Goal: Information Seeking & Learning: Learn about a topic

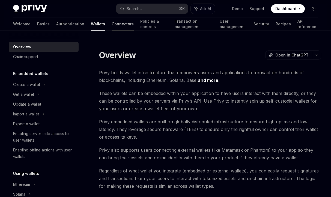
click at [112, 23] on link "Connectors" at bounding box center [123, 23] width 22 height 13
type textarea "*"
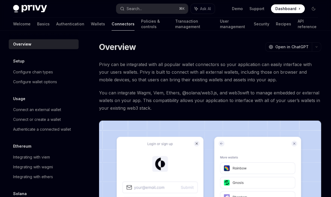
scroll to position [23, 0]
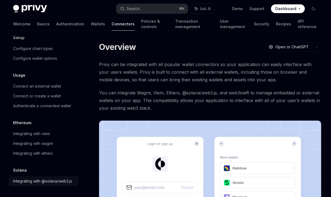
click at [32, 181] on div "Integrating with @solana/web3.js" at bounding box center [42, 181] width 59 height 7
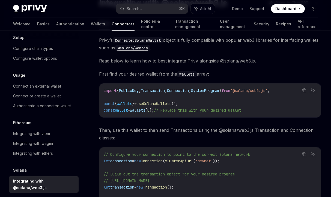
scroll to position [23, 0]
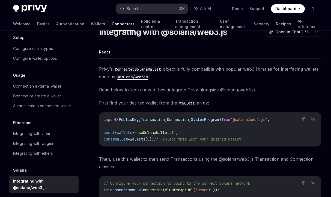
click at [129, 9] on div "Search..." at bounding box center [134, 8] width 15 height 7
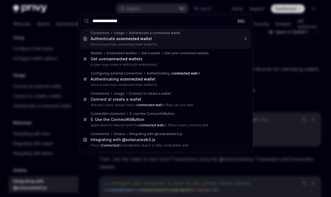
type input "**********"
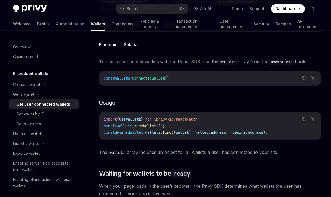
scroll to position [91, 0]
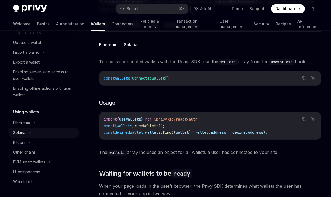
click at [23, 7] on div "Solana" at bounding box center [23, 3] width 21 height 7
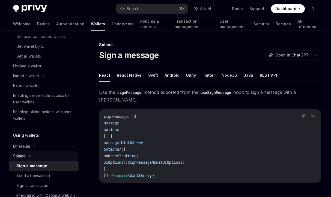
scroll to position [63, 0]
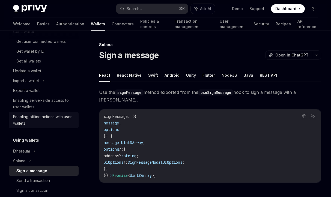
click at [23, 119] on div "Enabling offline actions with user wallets" at bounding box center [44, 119] width 62 height 13
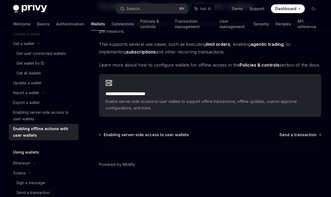
scroll to position [49, 0]
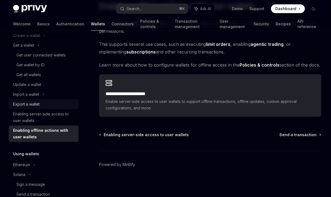
click at [41, 103] on div "Export a wallet" at bounding box center [44, 104] width 62 height 7
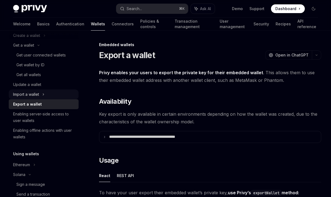
click at [44, 93] on icon at bounding box center [43, 94] width 2 height 7
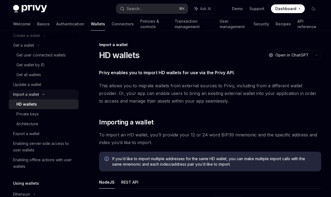
click at [25, 93] on div "Import a wallet" at bounding box center [26, 94] width 26 height 7
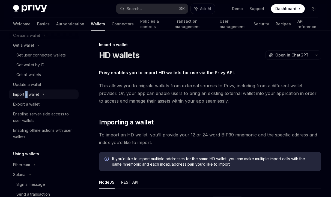
click at [25, 93] on div "Import a wallet" at bounding box center [26, 94] width 26 height 7
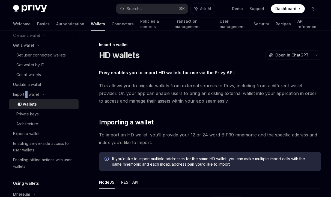
click at [26, 106] on div "HD wallets" at bounding box center [26, 104] width 20 height 7
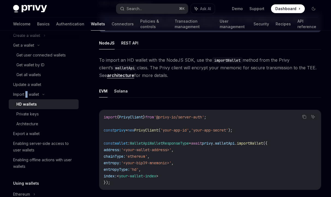
scroll to position [168, 0]
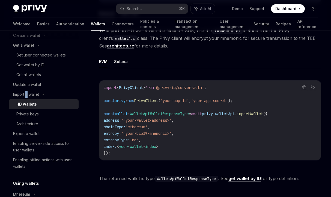
click at [120, 59] on button "Solana" at bounding box center [121, 61] width 14 height 13
click at [64, 112] on div "Private keys" at bounding box center [45, 114] width 59 height 7
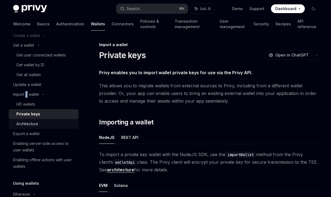
click at [58, 122] on div "Architecture" at bounding box center [45, 124] width 59 height 7
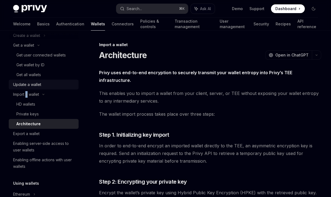
click at [45, 82] on div "Update a wallet" at bounding box center [44, 84] width 62 height 7
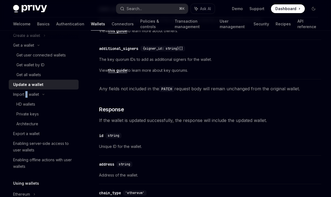
scroll to position [279, 0]
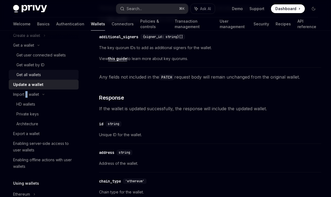
click at [42, 75] on div "Get all wallets" at bounding box center [45, 74] width 59 height 7
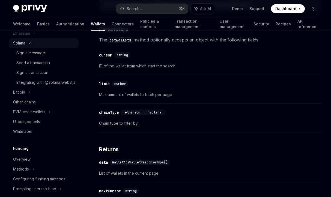
scroll to position [214, 0]
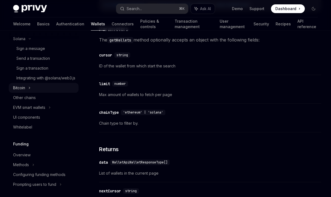
click at [18, 91] on div "Bitcoin" at bounding box center [19, 88] width 12 height 7
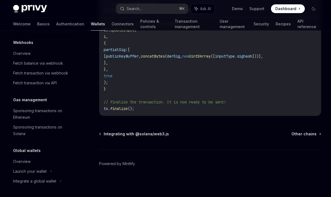
scroll to position [461, 0]
click at [39, 125] on div "Sponsoring transactions on Solana" at bounding box center [44, 130] width 62 height 13
type textarea "*"
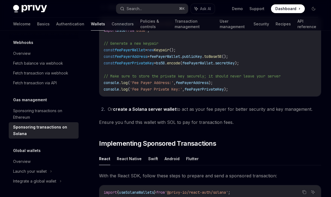
scroll to position [324, 0]
